Goal: Task Accomplishment & Management: Use online tool/utility

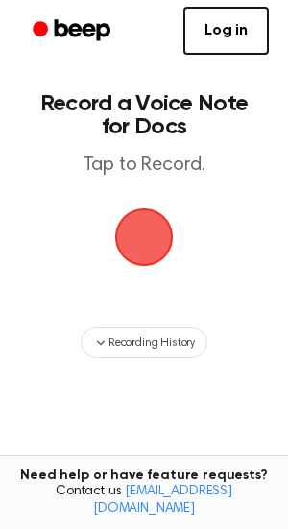
click at [133, 242] on span "button" at bounding box center [144, 238] width 59 height 59
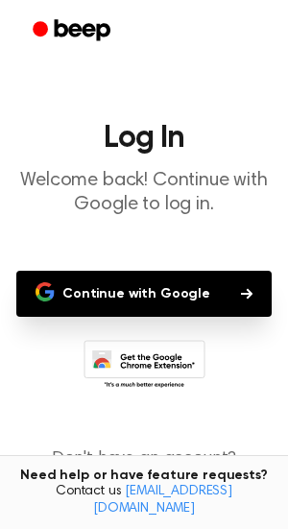
scroll to position [60, 0]
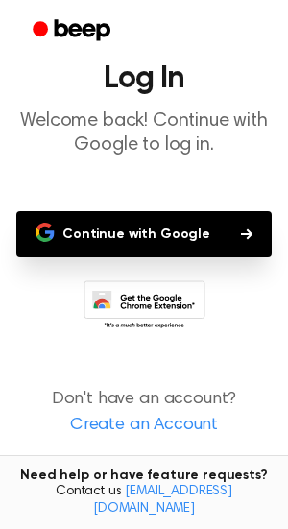
click at [147, 247] on button "Continue with Google" at bounding box center [144, 234] width 256 height 46
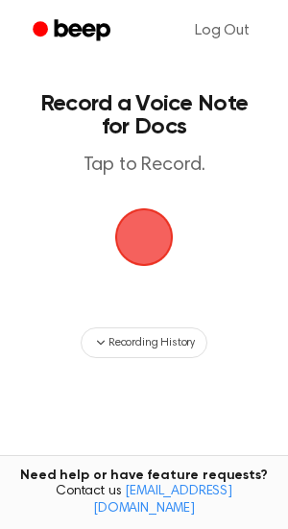
click at [176, 227] on span "button" at bounding box center [144, 238] width 62 height 62
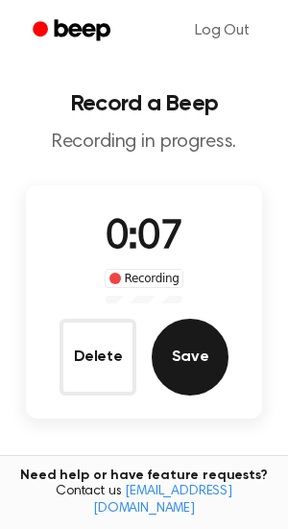
click at [216, 363] on button "Save" at bounding box center [190, 357] width 77 height 77
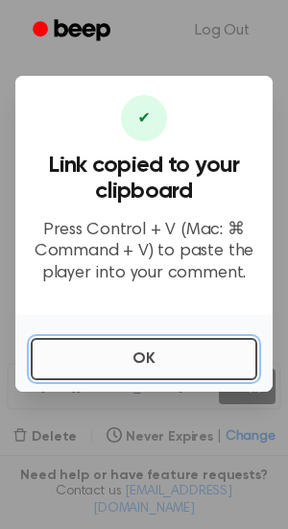
click at [117, 361] on button "OK" at bounding box center [144, 359] width 227 height 42
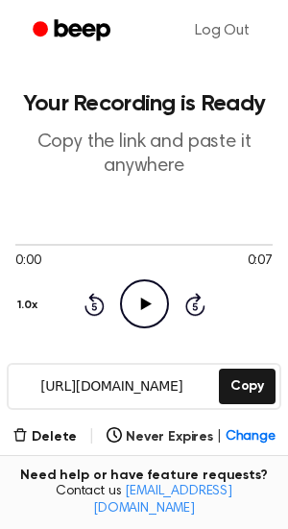
click at [142, 306] on icon at bounding box center [145, 304] width 11 height 12
click at [146, 301] on icon at bounding box center [144, 304] width 9 height 12
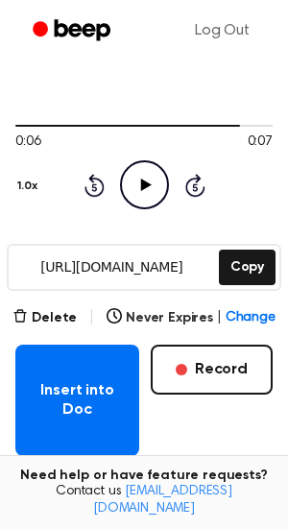
scroll to position [161, 0]
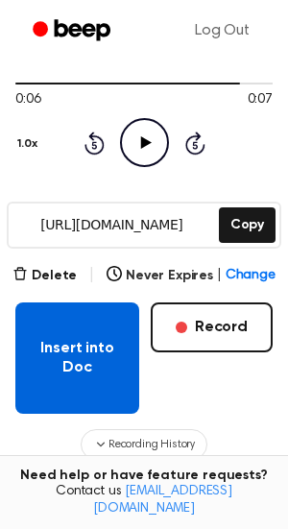
click at [81, 382] on button "Insert into Doc" at bounding box center [77, 358] width 124 height 111
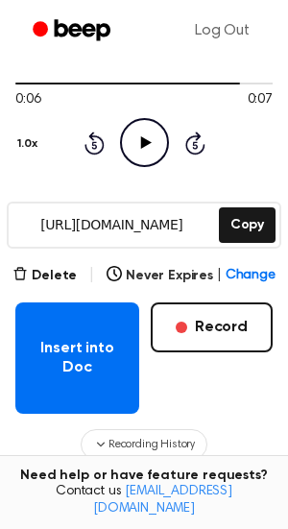
scroll to position [147, 0]
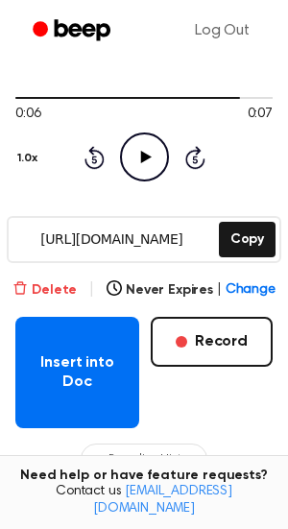
click at [54, 299] on button "Delete" at bounding box center [44, 291] width 64 height 20
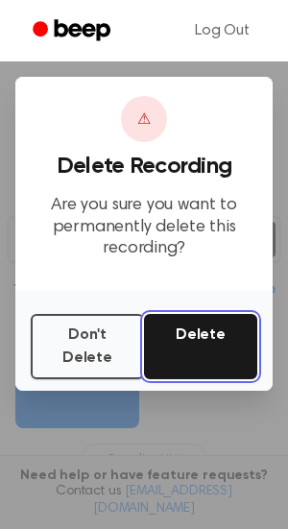
click at [182, 348] on button "Delete" at bounding box center [200, 346] width 113 height 65
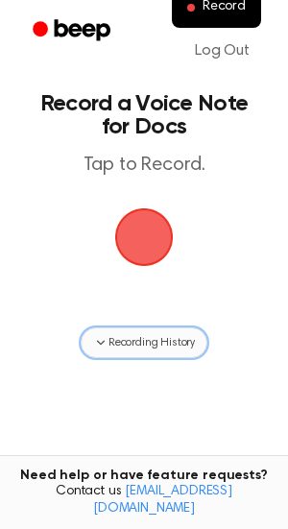
click at [142, 330] on button "Recording History" at bounding box center [144, 343] width 127 height 31
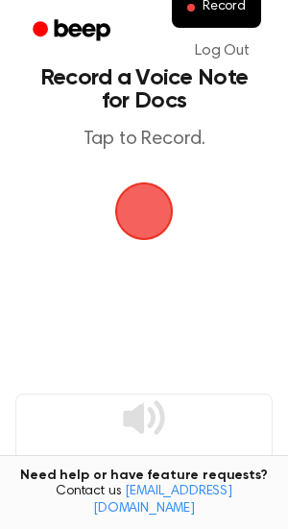
scroll to position [24, 0]
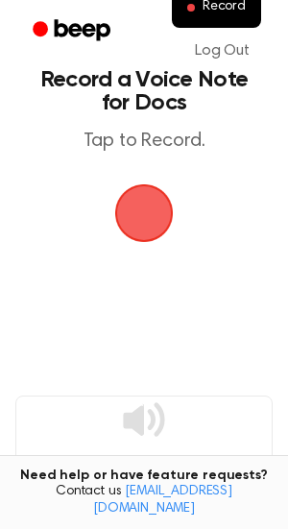
click at [146, 217] on span "button" at bounding box center [144, 214] width 59 height 59
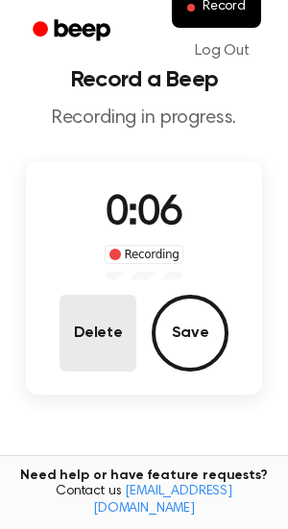
click at [121, 331] on button "Delete" at bounding box center [98, 333] width 77 height 77
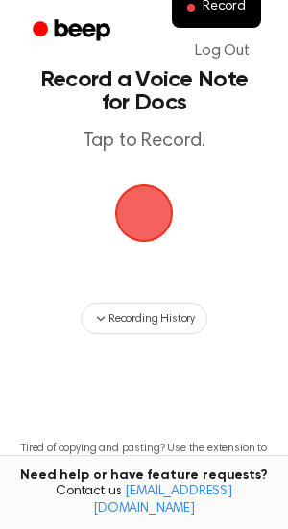
scroll to position [0, 0]
